Goal: Task Accomplishment & Management: Manage account settings

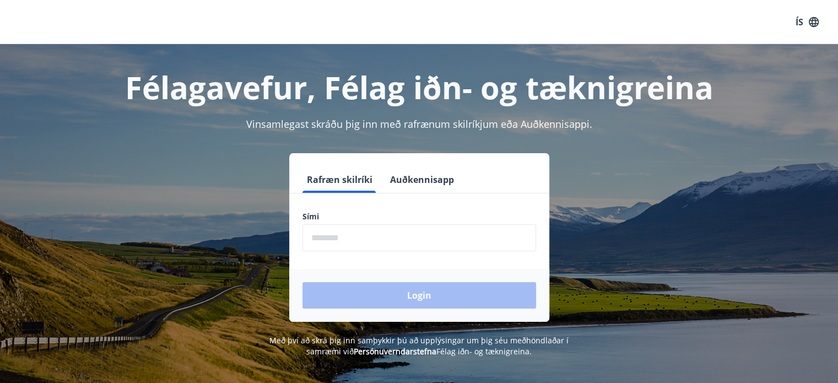
click at [353, 240] on input "phone" at bounding box center [419, 237] width 234 height 27
type input "********"
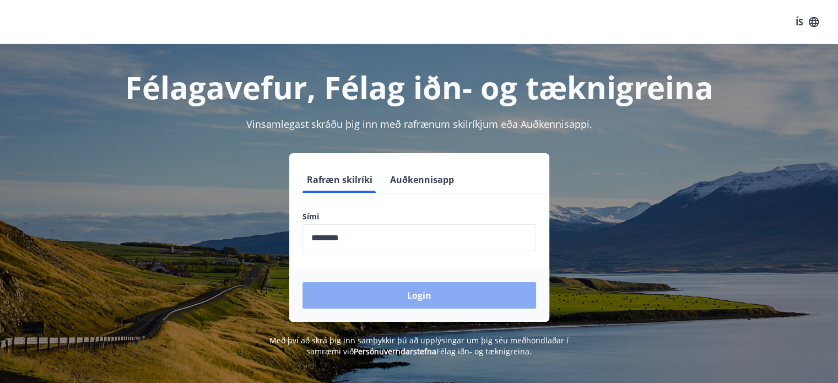
click at [405, 293] on button "Login" at bounding box center [419, 295] width 234 height 26
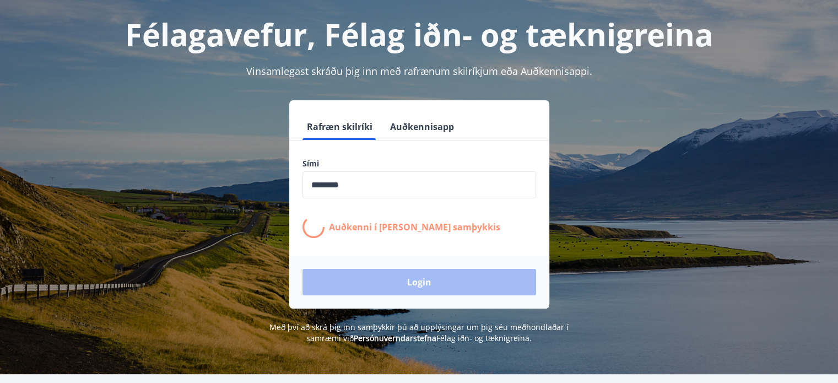
scroll to position [55, 0]
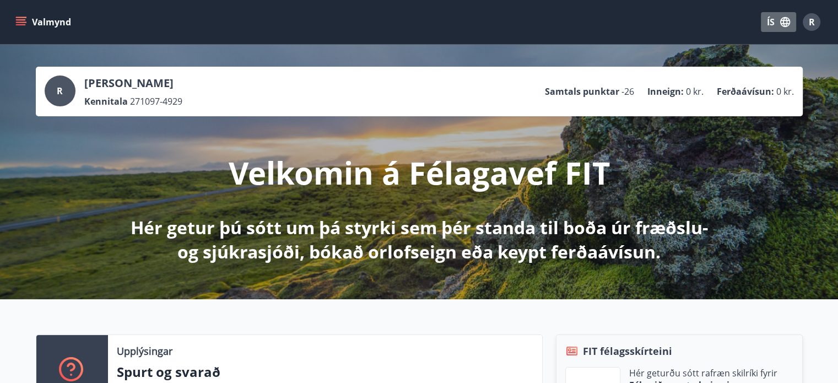
click at [786, 21] on icon "button" at bounding box center [785, 22] width 10 height 10
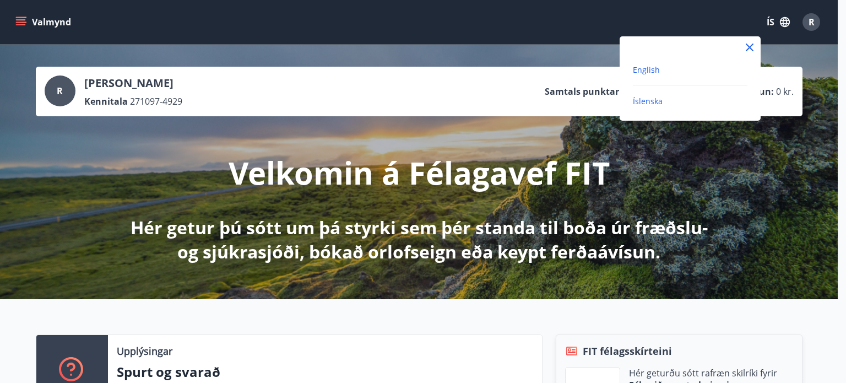
click at [641, 72] on span "English" at bounding box center [646, 69] width 27 height 10
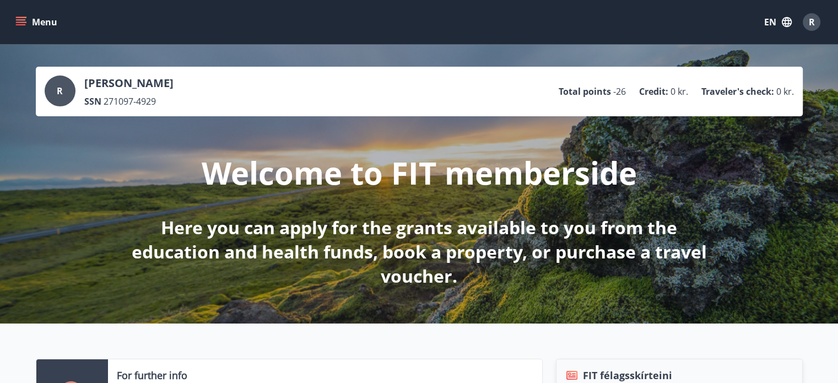
drag, startPoint x: 733, startPoint y: 66, endPoint x: 548, endPoint y: 20, distance: 190.7
click at [548, 20] on div "Menu EN R" at bounding box center [418, 22] width 811 height 26
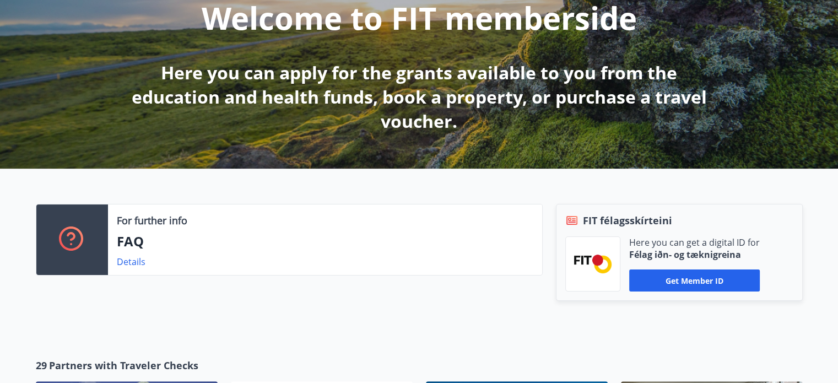
scroll to position [165, 0]
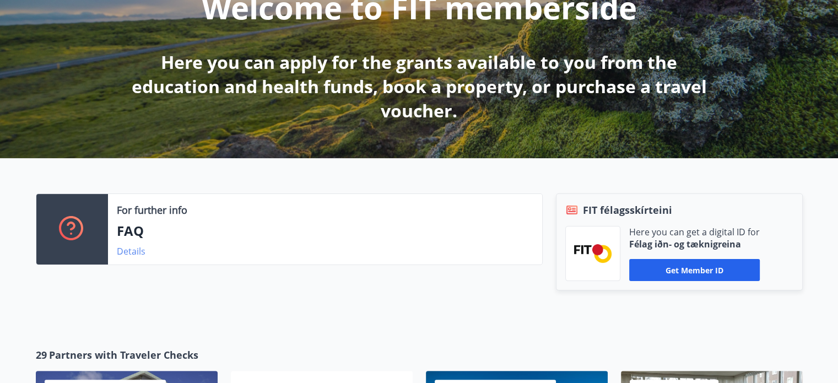
click at [134, 252] on link "Details" at bounding box center [131, 251] width 29 height 12
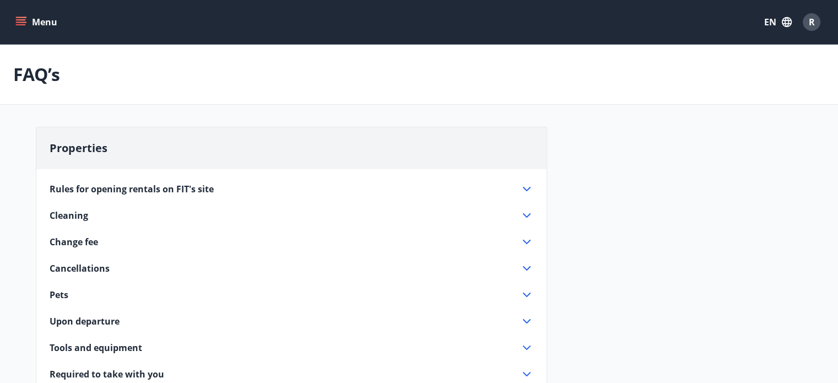
scroll to position [165, 0]
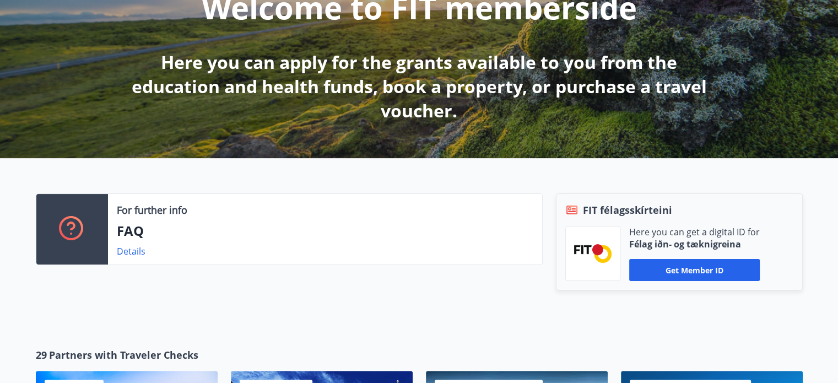
click at [601, 242] on div at bounding box center [592, 253] width 55 height 55
click at [605, 213] on span "FIT félagsskírteini" at bounding box center [627, 210] width 89 height 14
click at [676, 266] on button "Get member ID" at bounding box center [694, 270] width 131 height 22
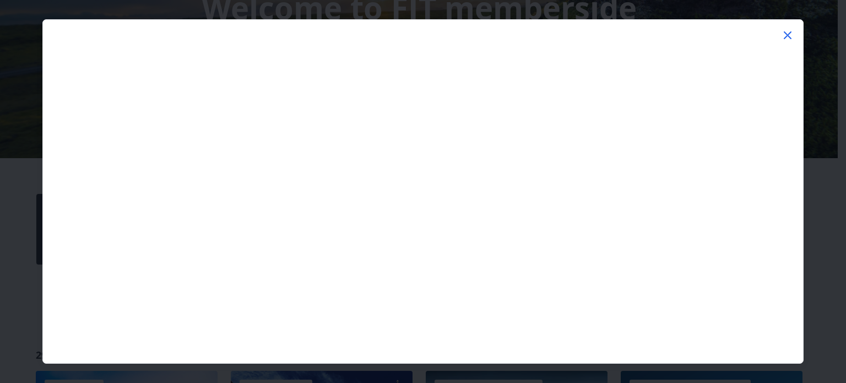
click at [787, 36] on icon at bounding box center [788, 35] width 8 height 8
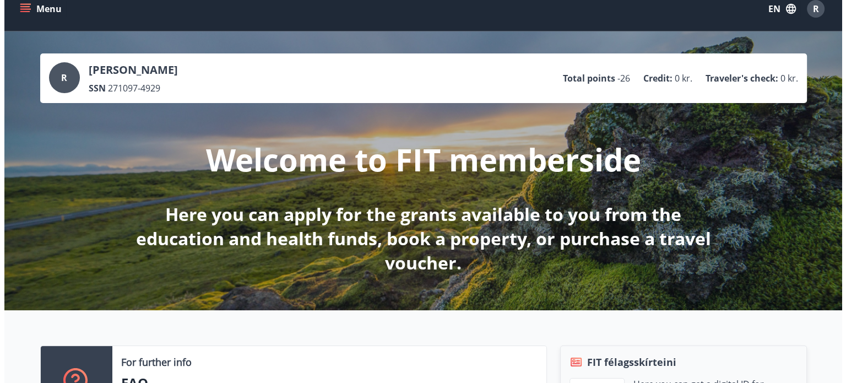
scroll to position [0, 0]
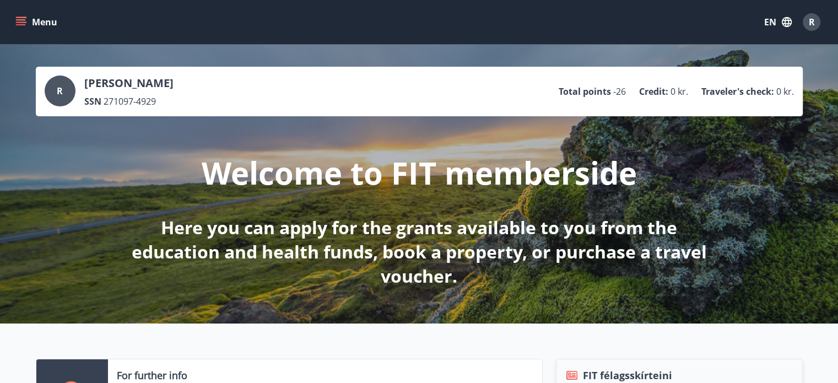
click at [807, 20] on div "R" at bounding box center [812, 22] width 18 height 18
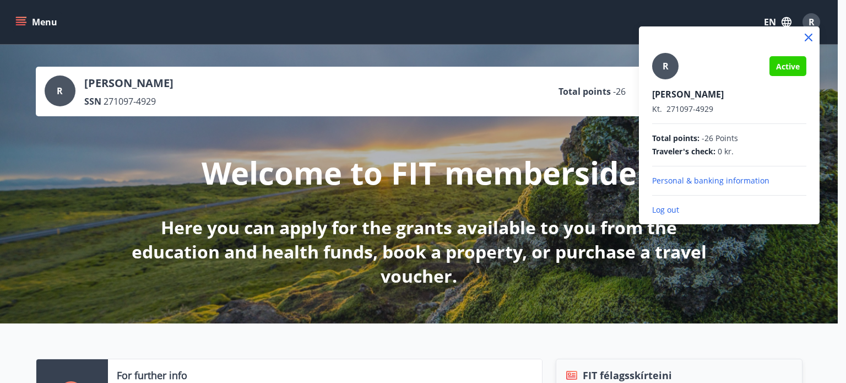
click at [721, 182] on p "Personal & banking information" at bounding box center [729, 180] width 154 height 11
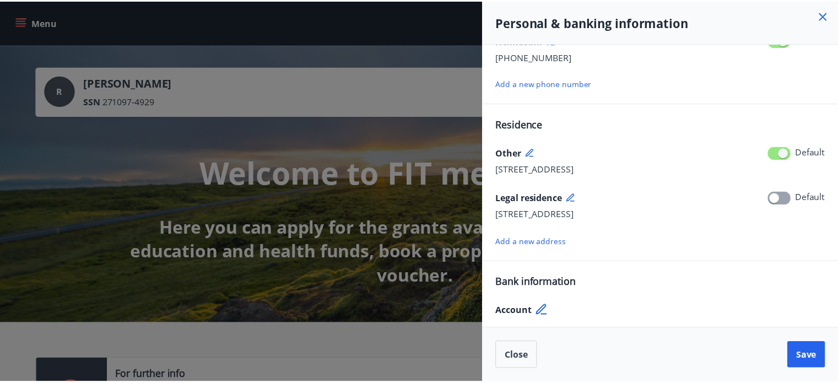
scroll to position [168, 0]
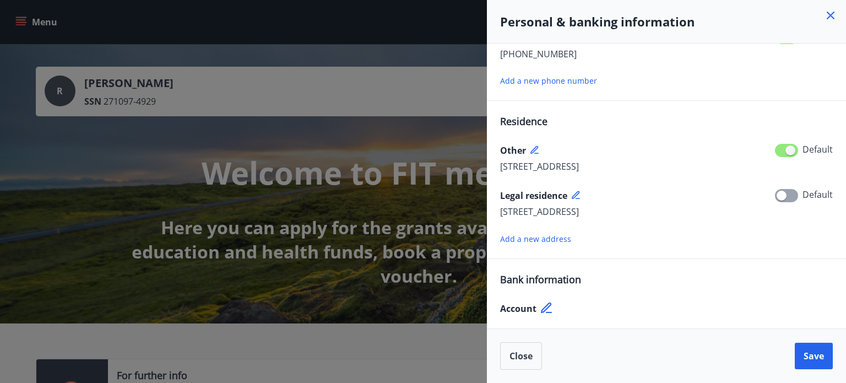
click at [408, 218] on div at bounding box center [423, 191] width 846 height 383
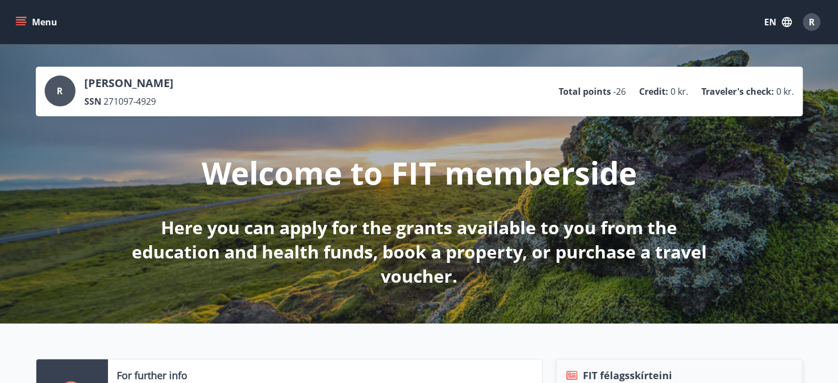
click at [24, 29] on button "Menu" at bounding box center [37, 22] width 48 height 20
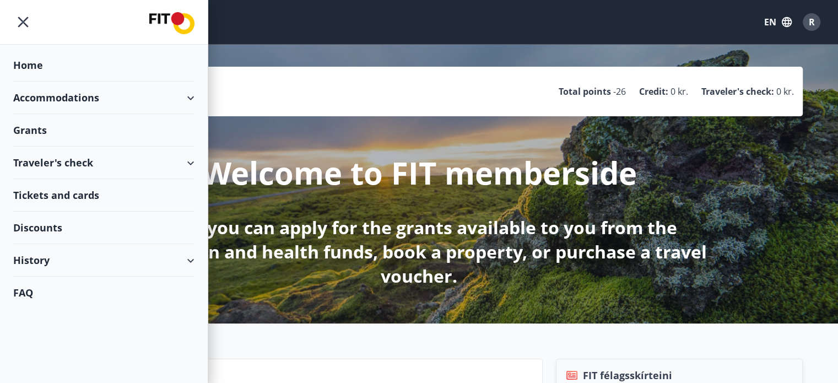
click at [639, 72] on div "R [PERSON_NAME] SSN 271097-4929 Total points -26 Credit : 0 kr. Traveler's chec…" at bounding box center [419, 92] width 767 height 50
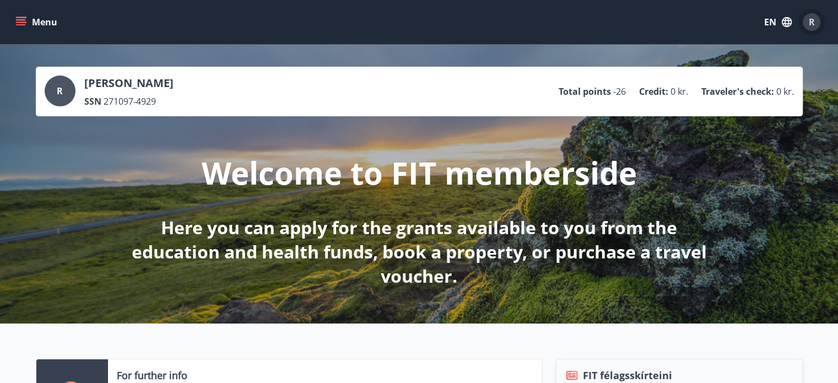
click at [814, 15] on div "R" at bounding box center [812, 22] width 18 height 18
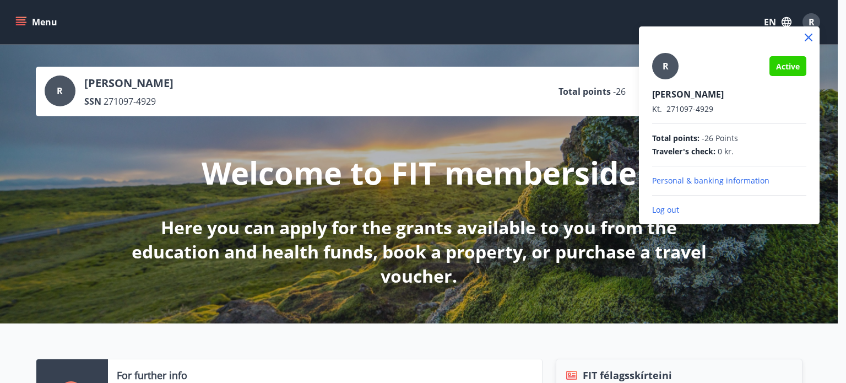
click at [337, 94] on div at bounding box center [423, 191] width 846 height 383
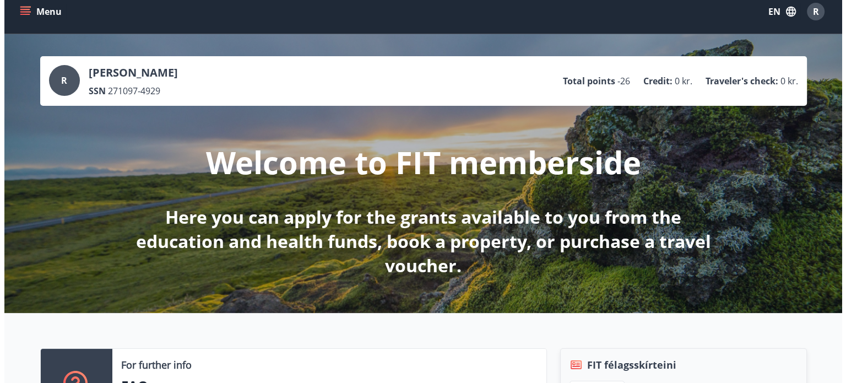
scroll to position [0, 0]
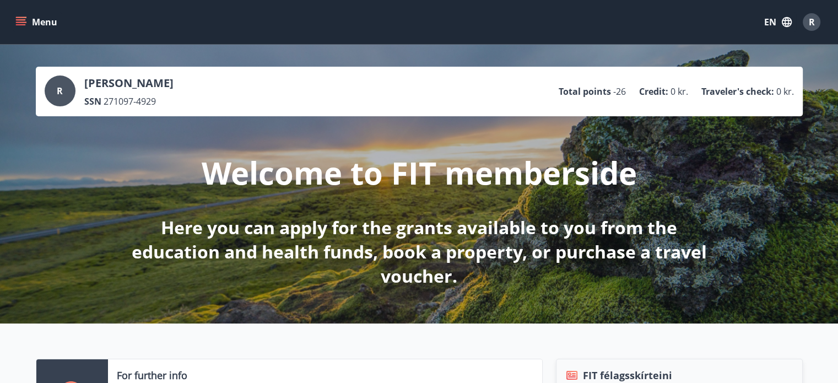
click at [815, 22] on div "R" at bounding box center [812, 22] width 18 height 18
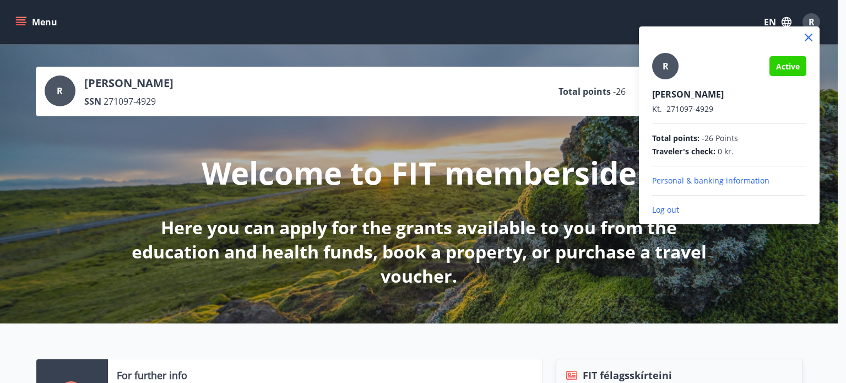
click at [664, 213] on p "Log out" at bounding box center [729, 209] width 154 height 11
